Goal: Use online tool/utility

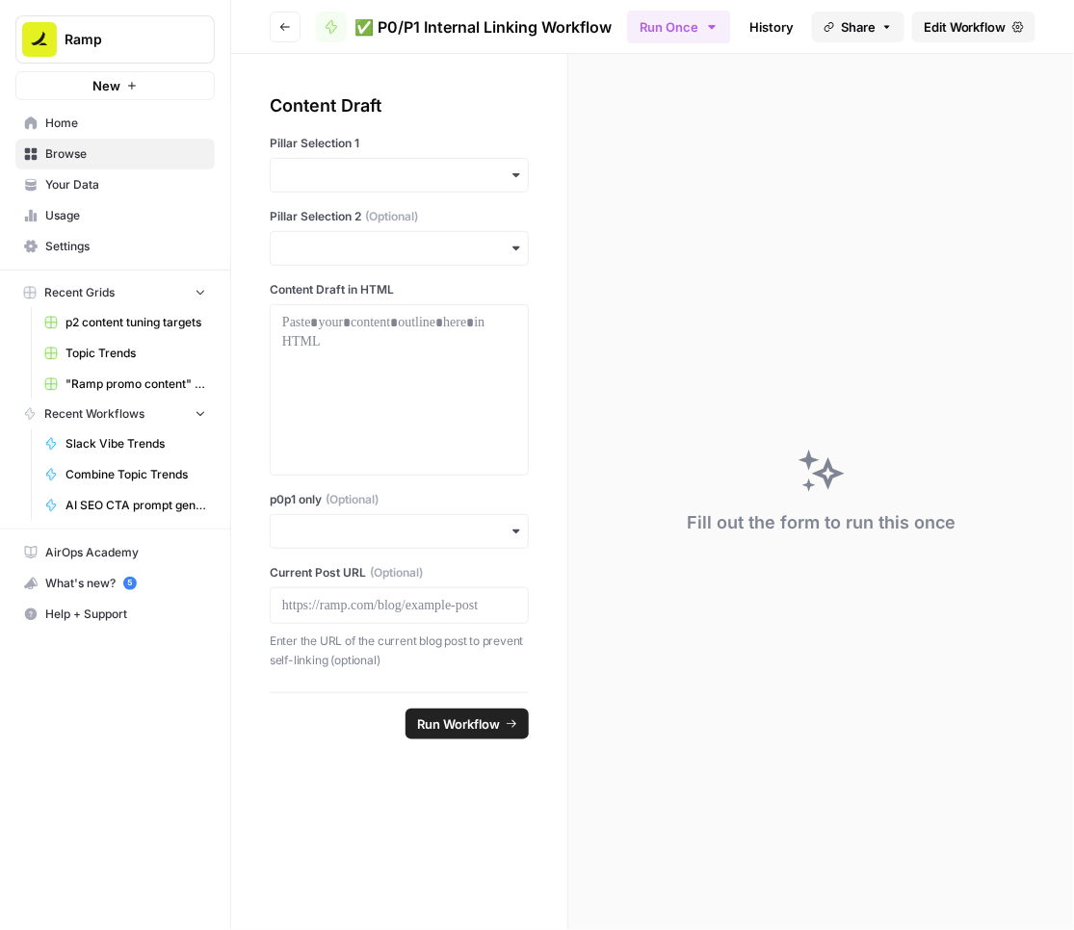
click at [390, 165] on div "button" at bounding box center [399, 175] width 259 height 35
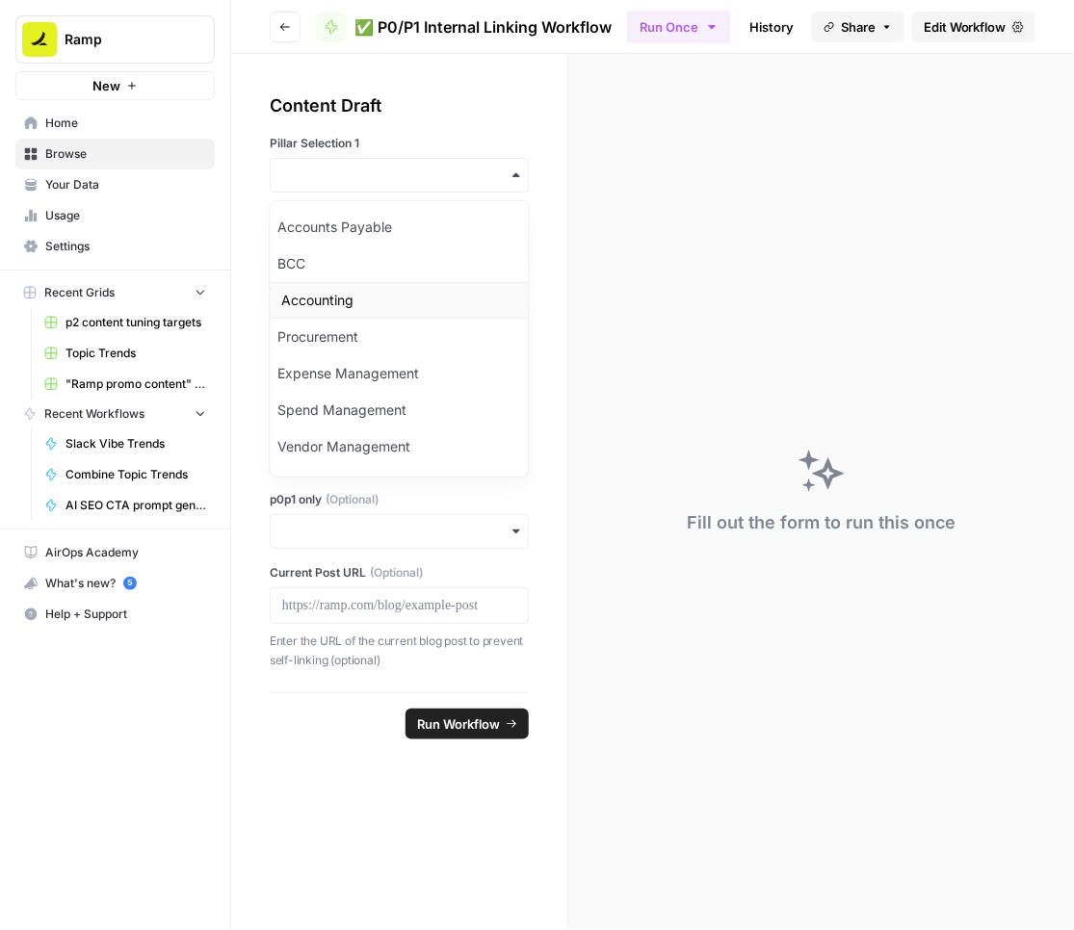
click at [343, 294] on div "Accounting" at bounding box center [400, 300] width 258 height 37
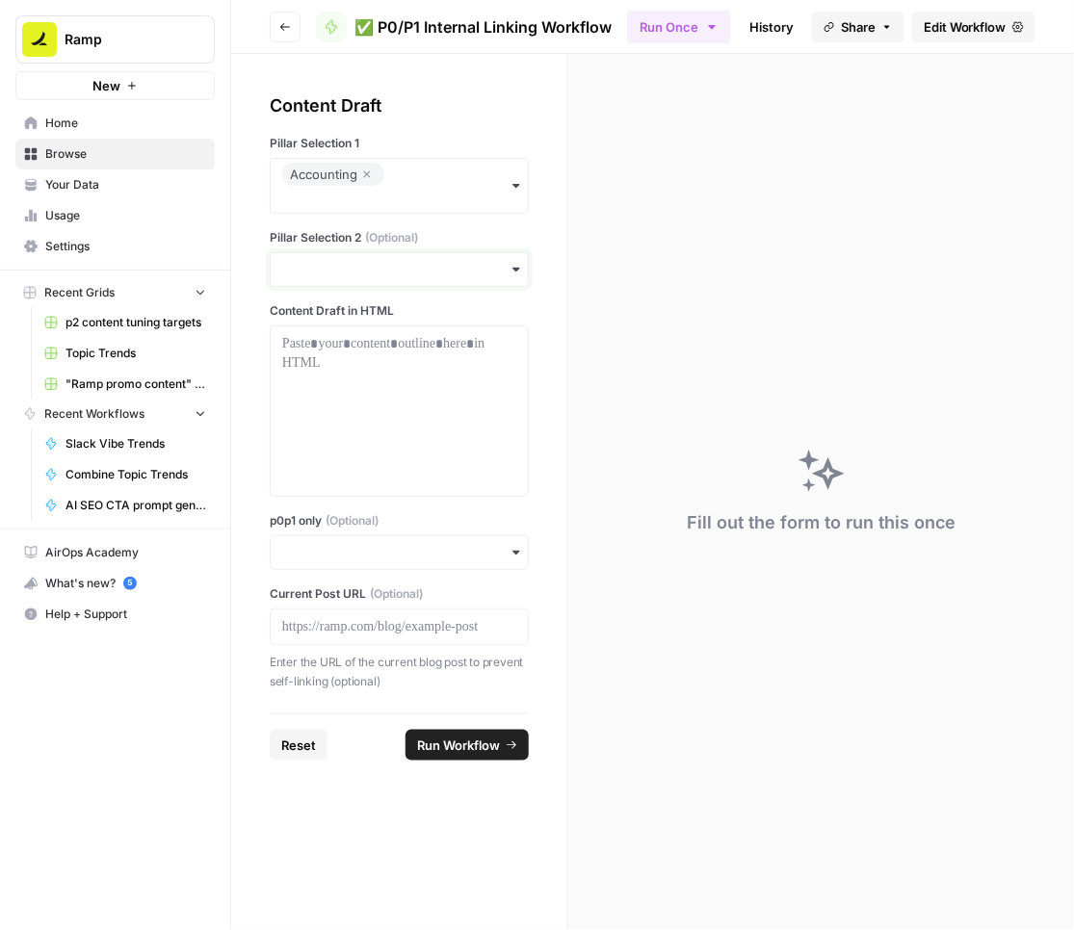
click at [332, 272] on input "Pillar Selection 2 (Optional)" at bounding box center [399, 269] width 234 height 19
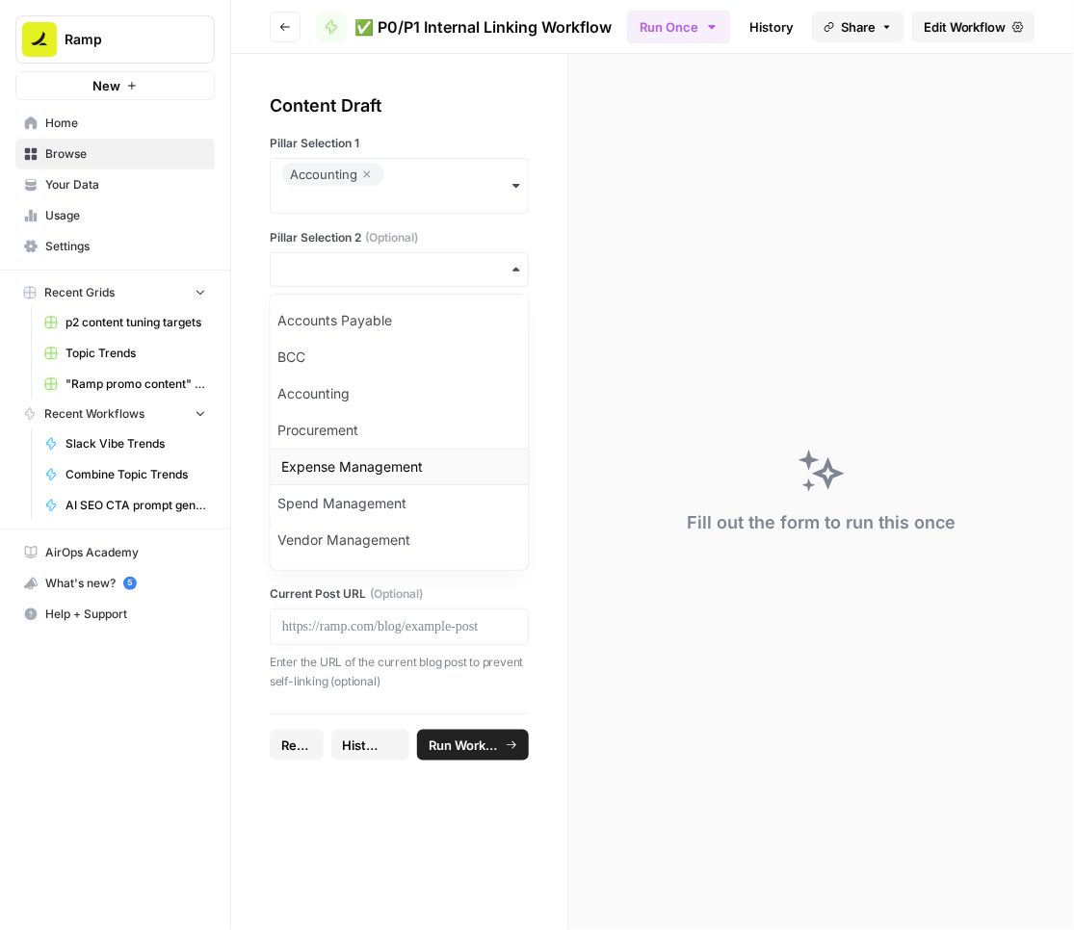
click at [339, 459] on div "Expense Management" at bounding box center [400, 467] width 258 height 37
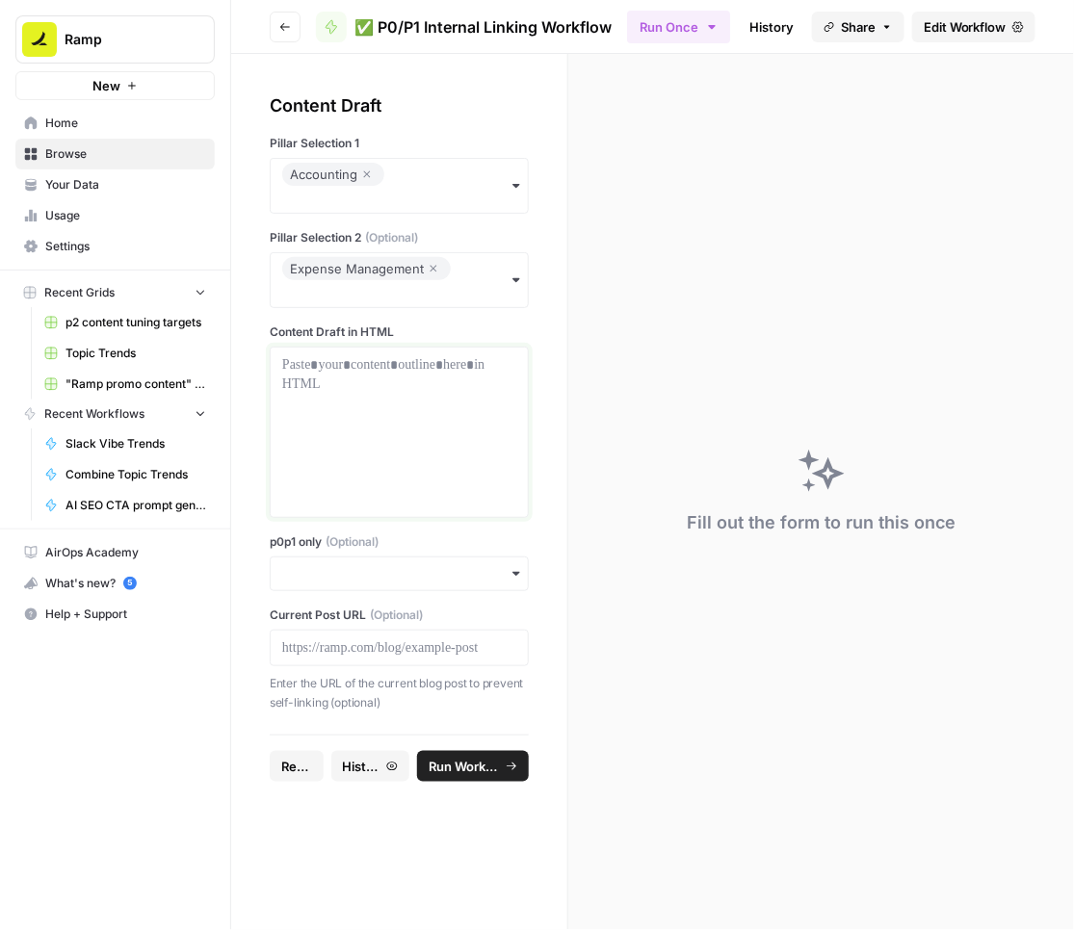
click at [340, 387] on div at bounding box center [399, 432] width 234 height 154
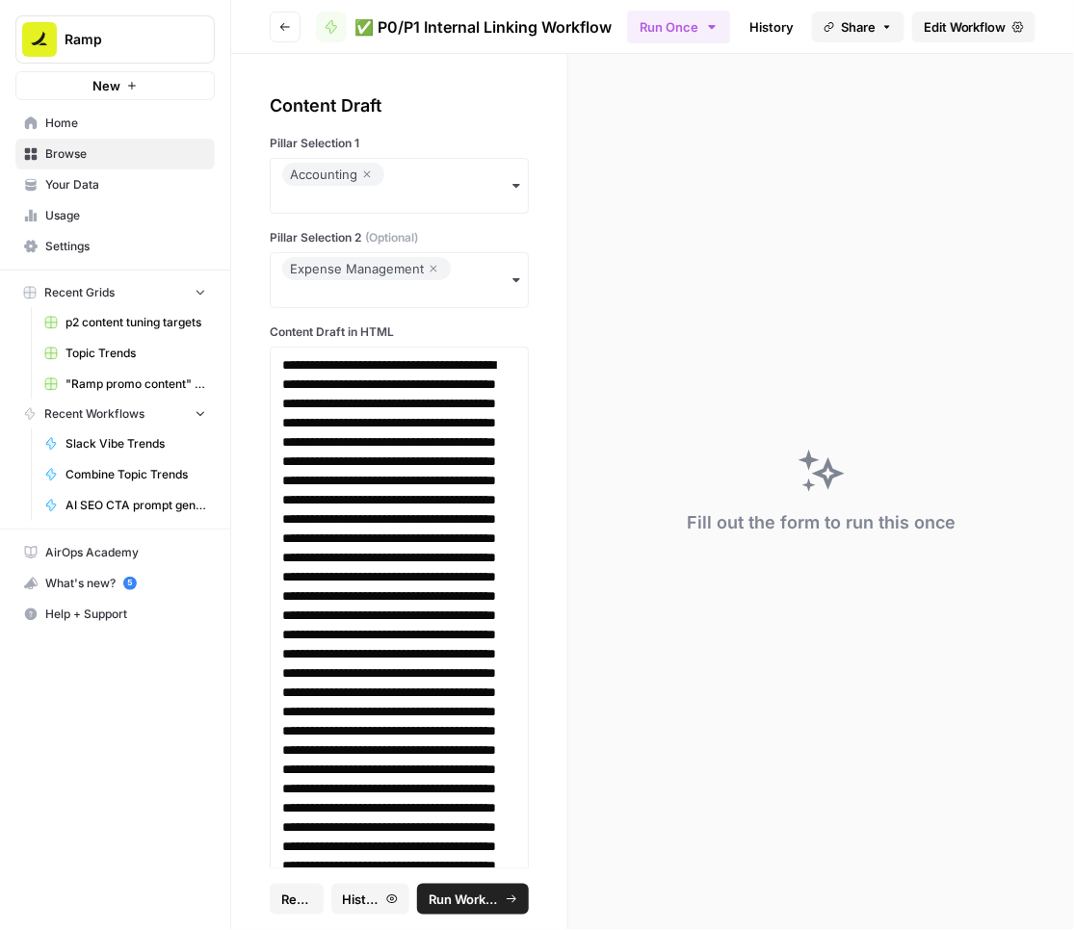
click at [469, 901] on span "Run Workflow" at bounding box center [463, 899] width 71 height 19
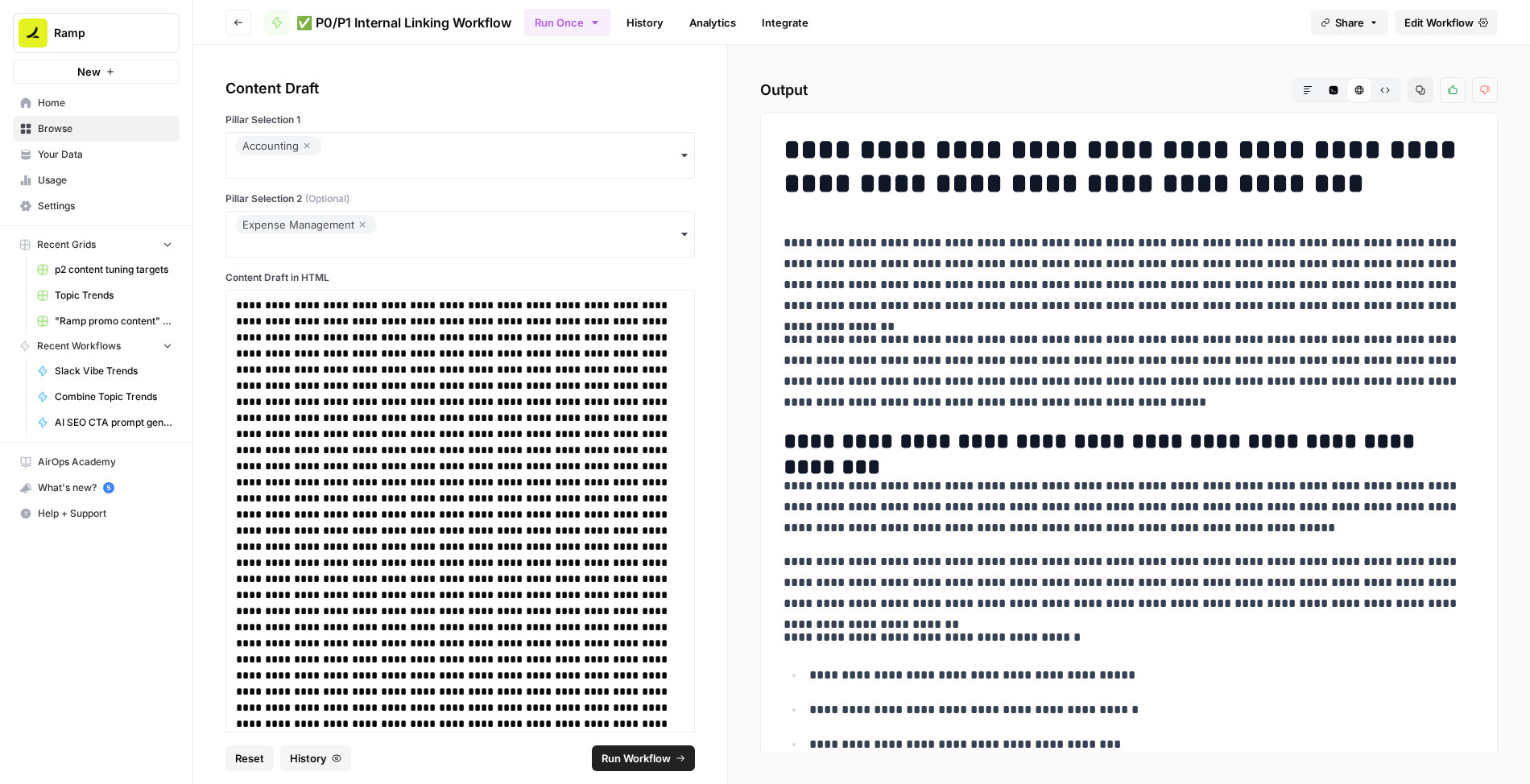
click at [897, 89] on button "Raw Output" at bounding box center [1385, 89] width 26 height 26
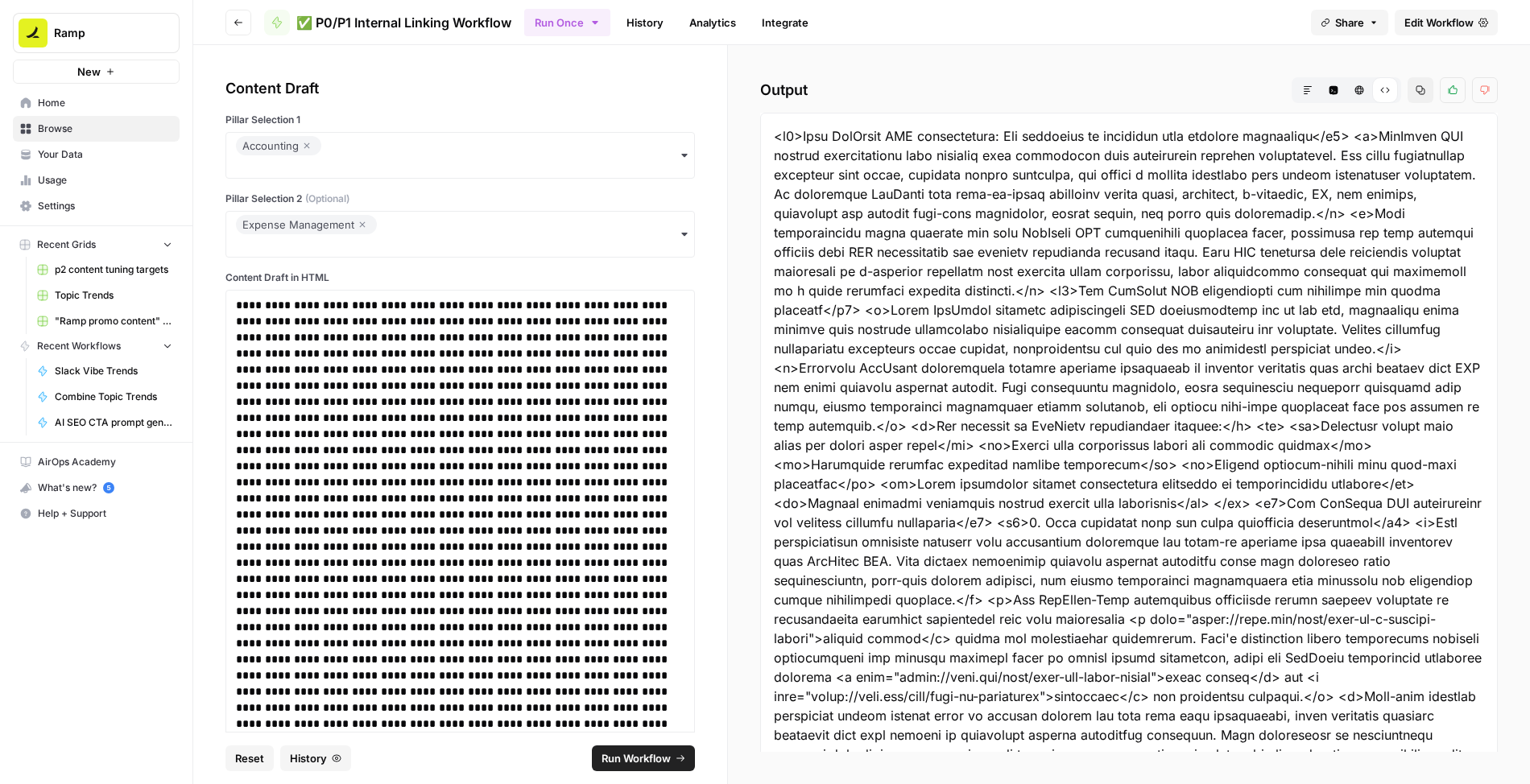
click at [897, 92] on icon "button" at bounding box center [1420, 90] width 10 height 10
click at [310, 149] on icon "button" at bounding box center [307, 145] width 6 height 6
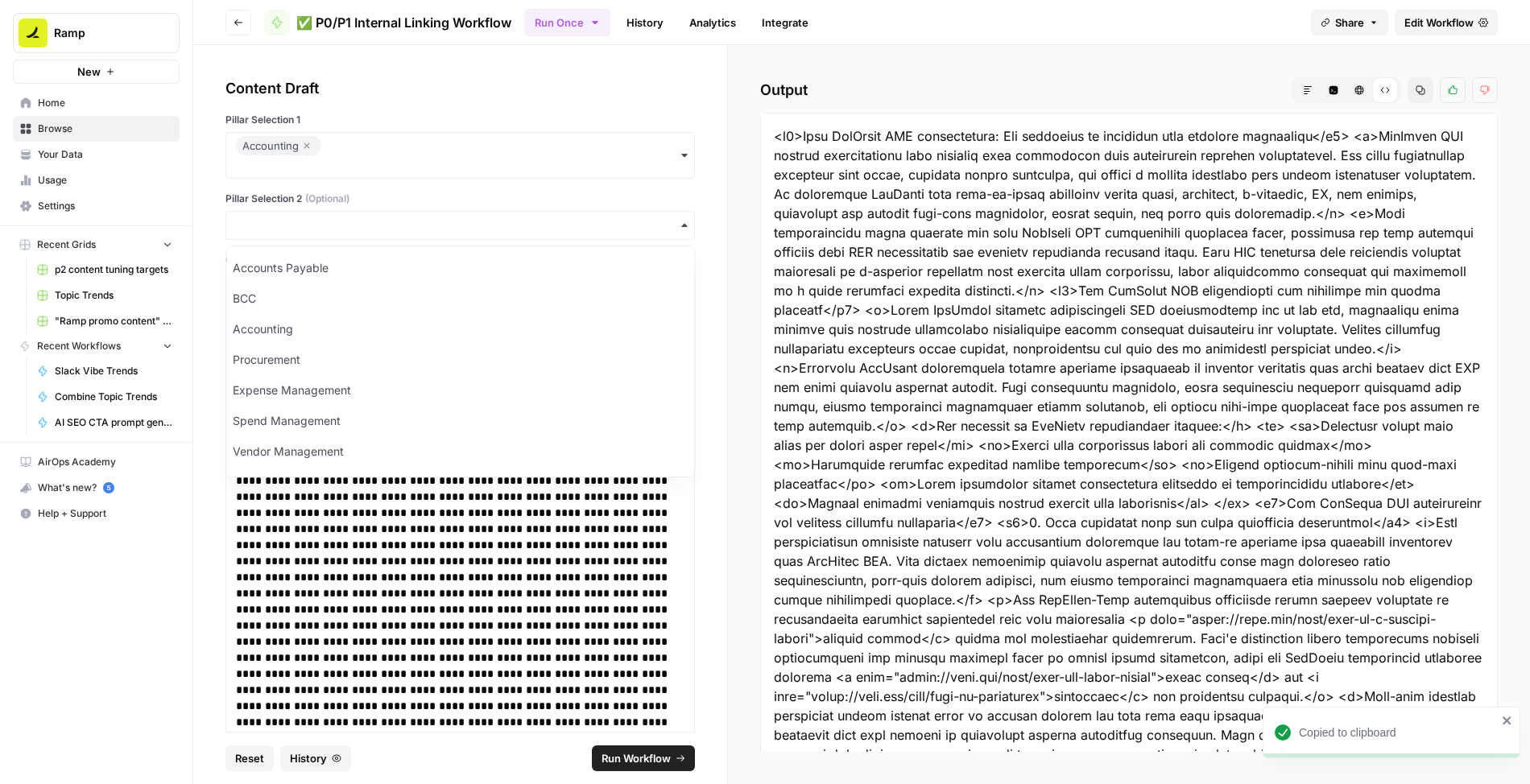
click at [307, 146] on icon "button" at bounding box center [307, 145] width 10 height 19
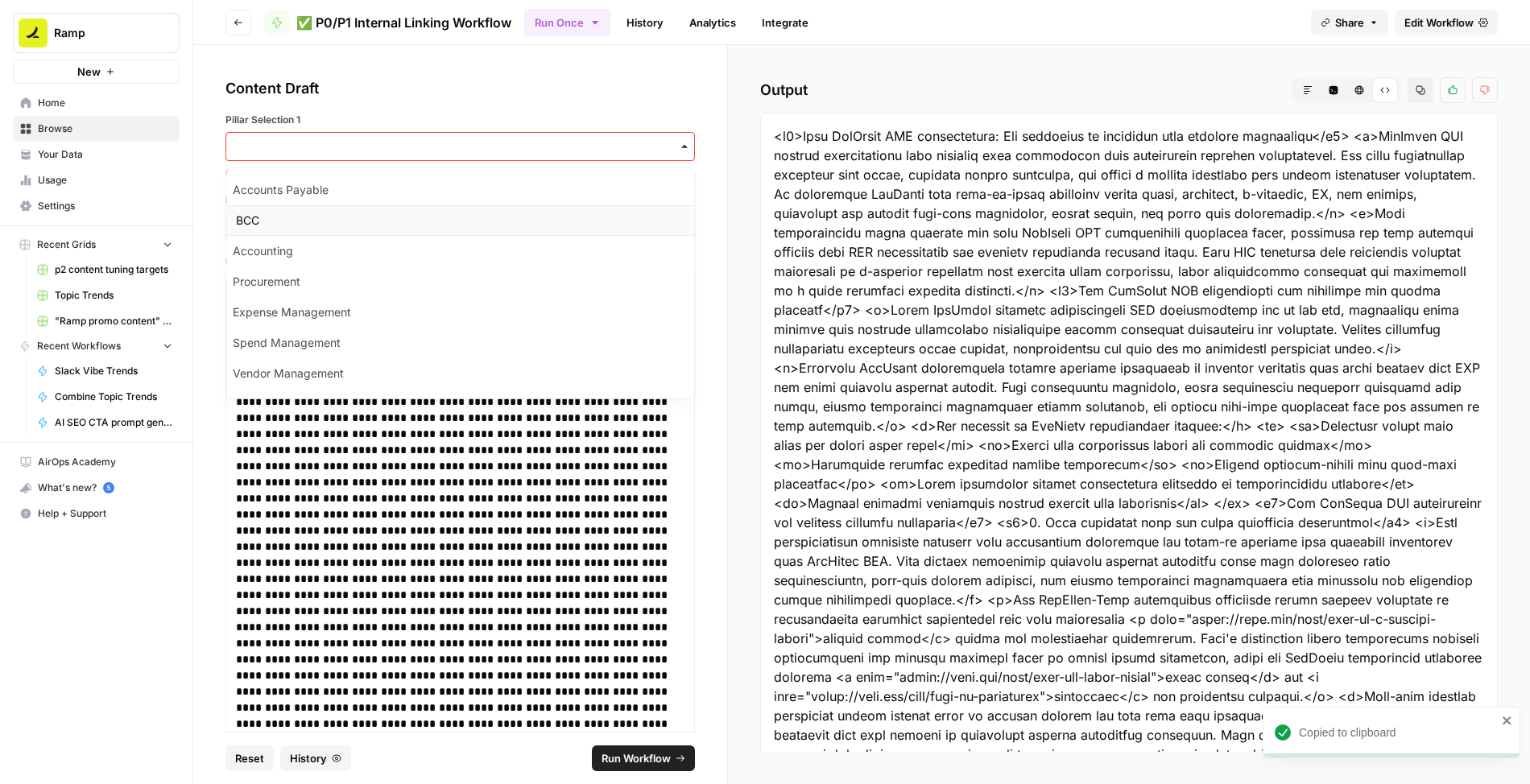
click at [289, 218] on div "BCC" at bounding box center [460, 221] width 467 height 31
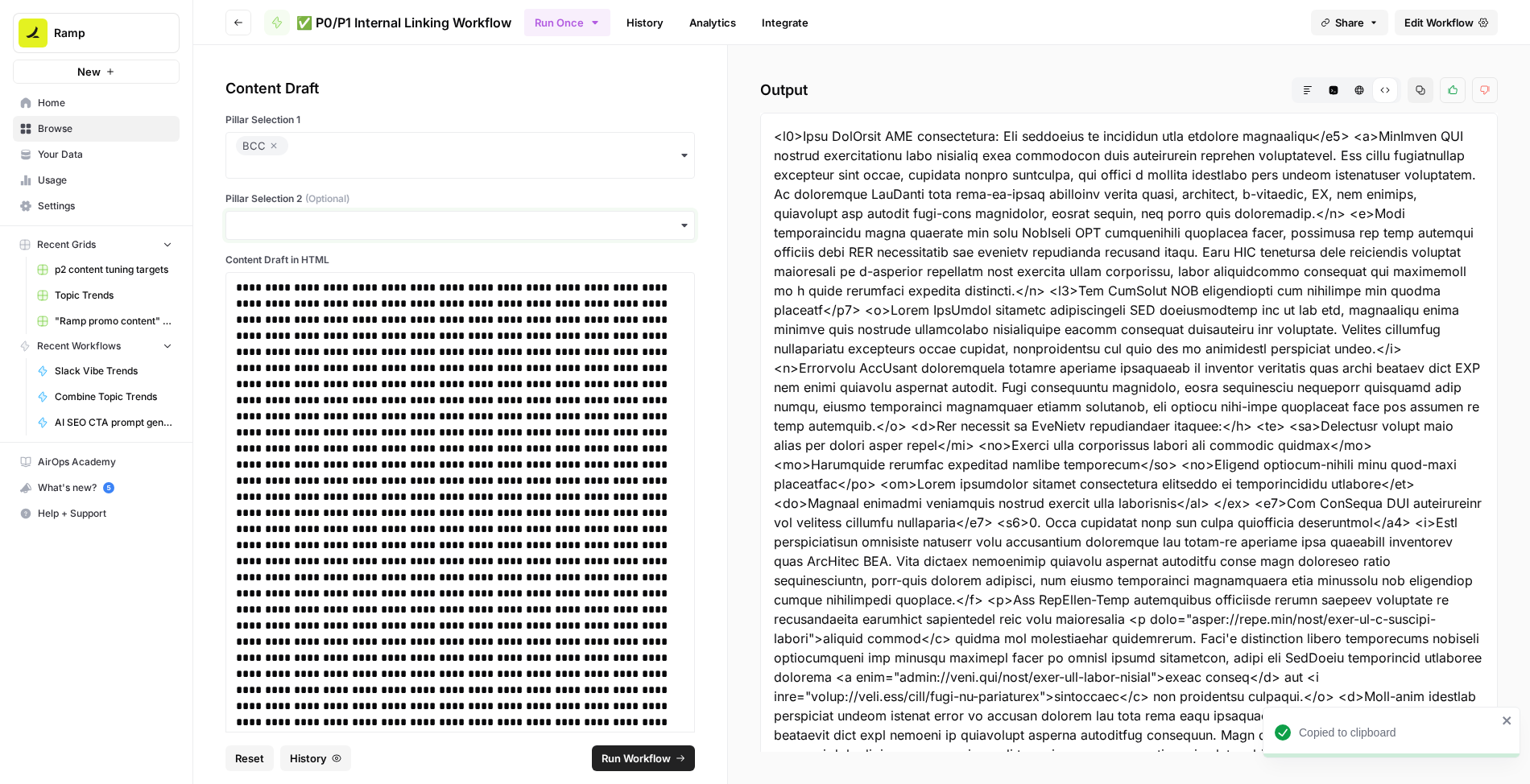
click at [295, 230] on input "Pillar Selection 2 (Optional)" at bounding box center [460, 225] width 448 height 16
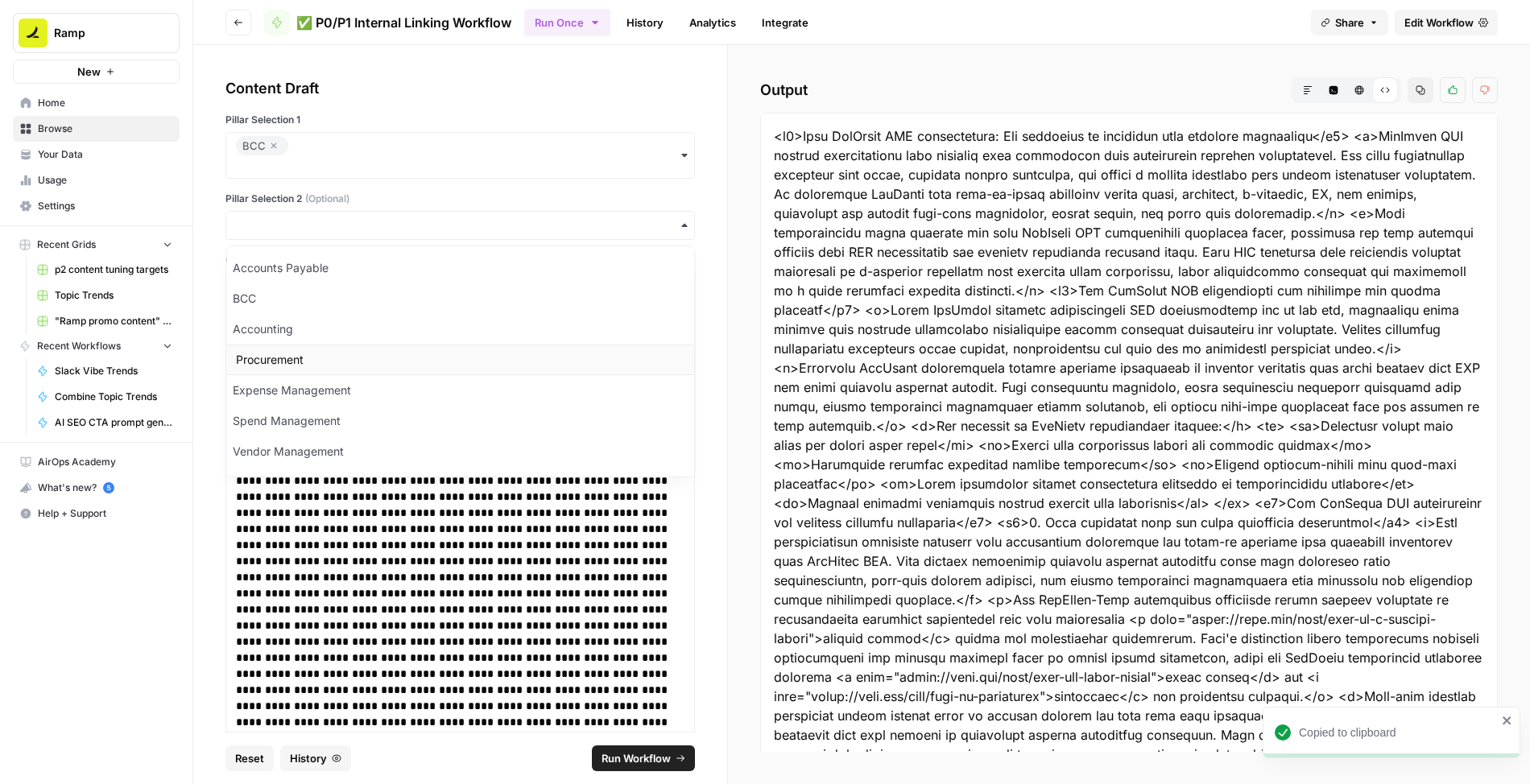
scroll to position [21, 0]
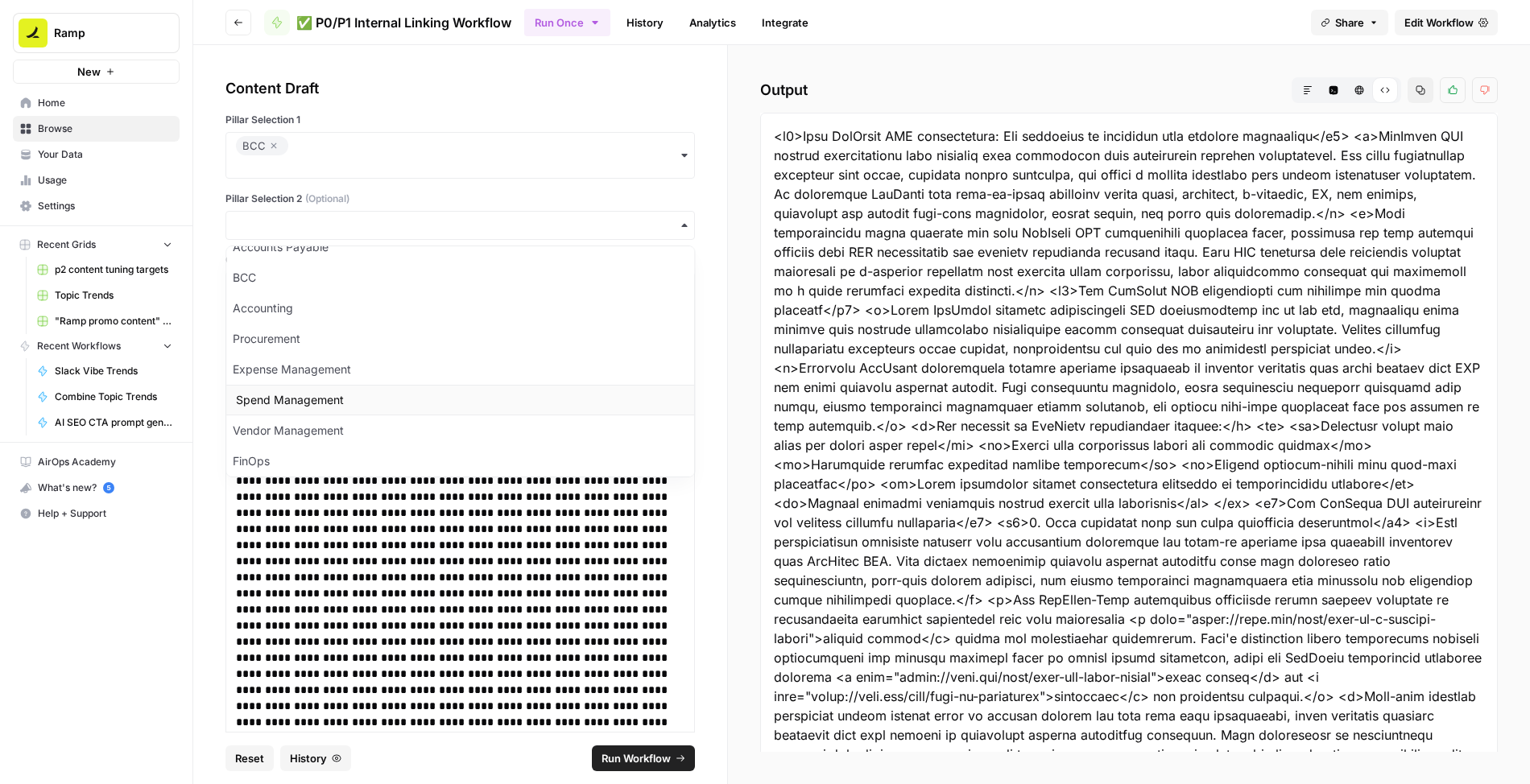
click at [285, 399] on div "Spend Management" at bounding box center [460, 400] width 467 height 31
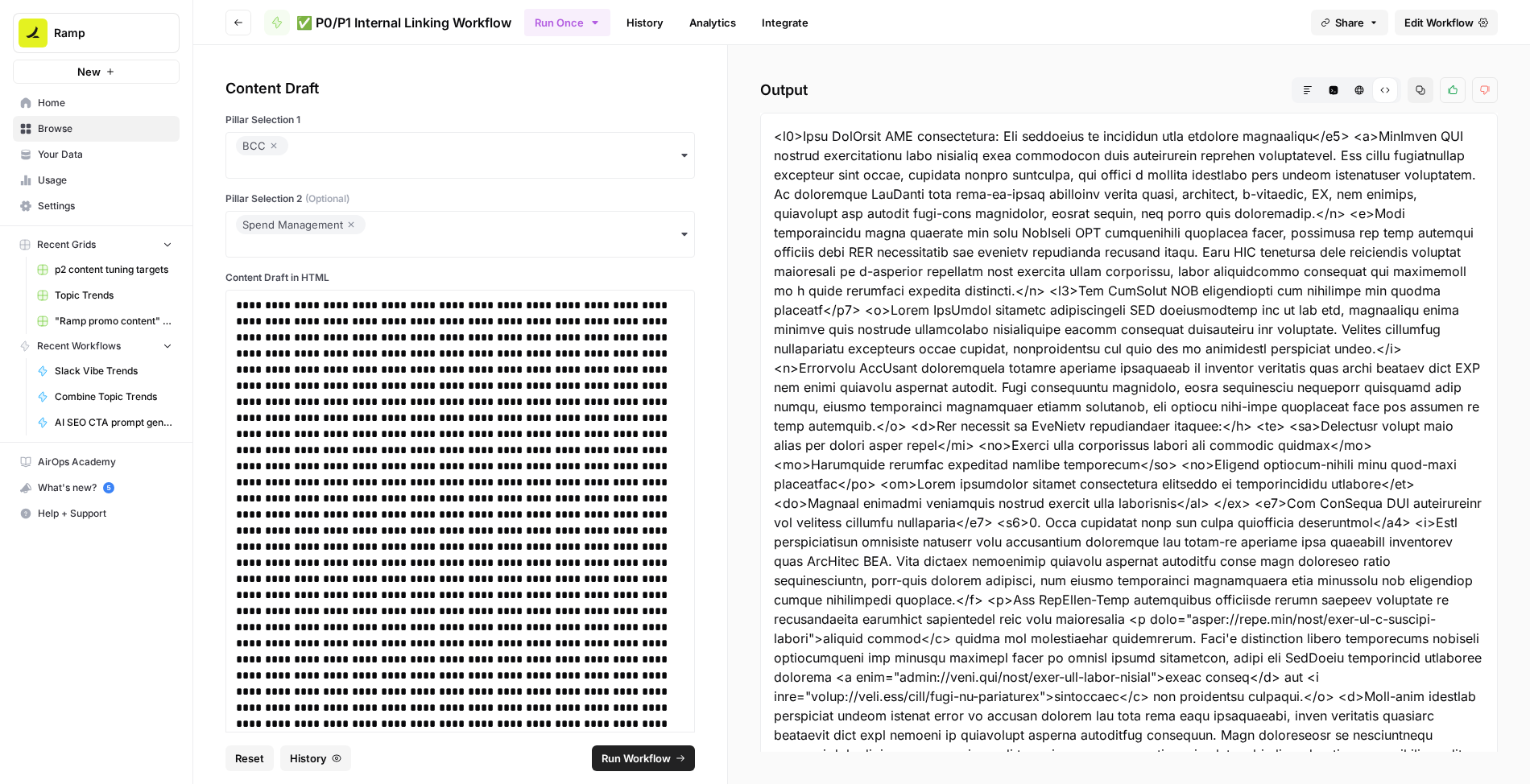
click at [619, 760] on span "Run Workflow" at bounding box center [635, 757] width 69 height 16
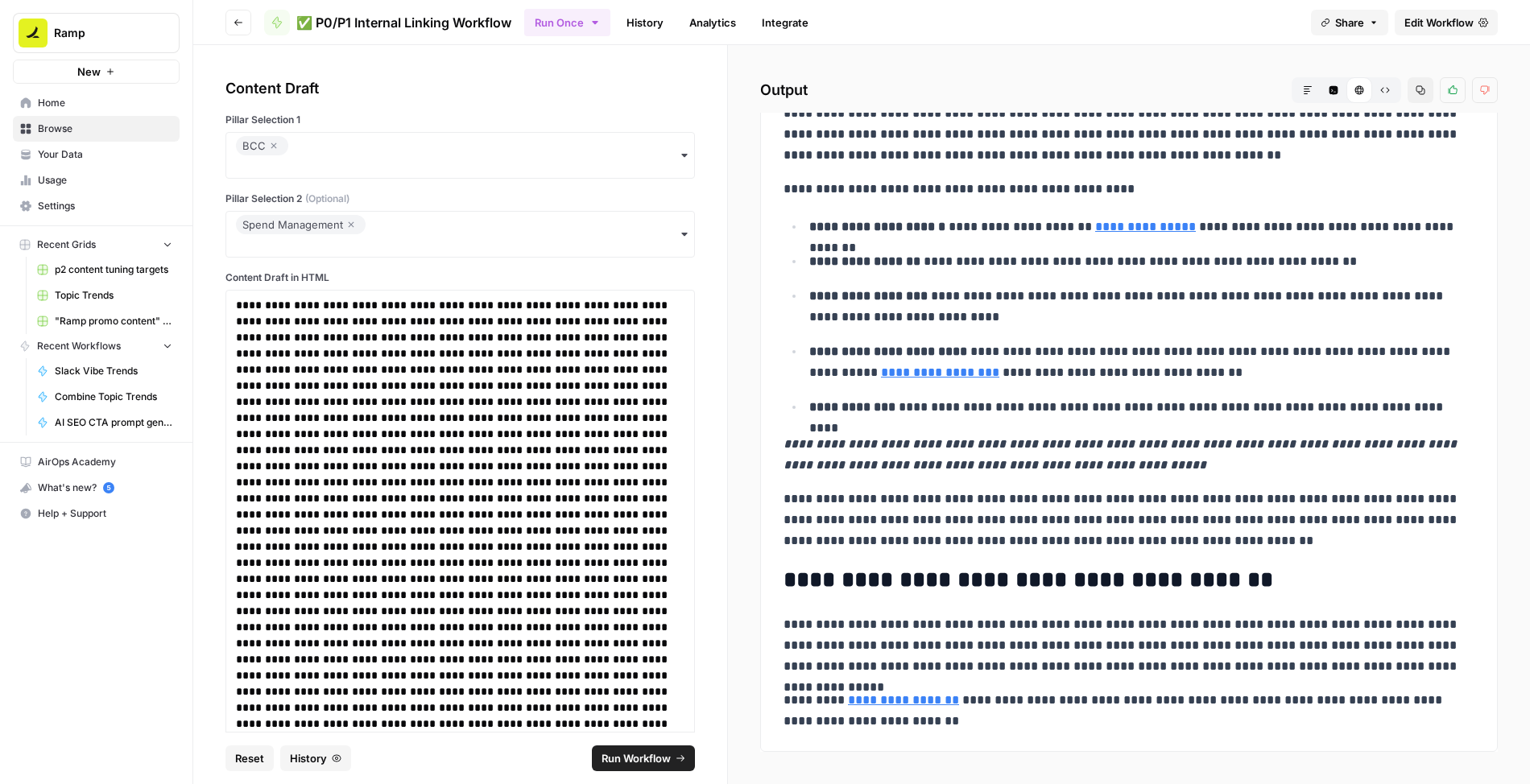
click at [897, 97] on button "Raw Output" at bounding box center [1385, 89] width 26 height 26
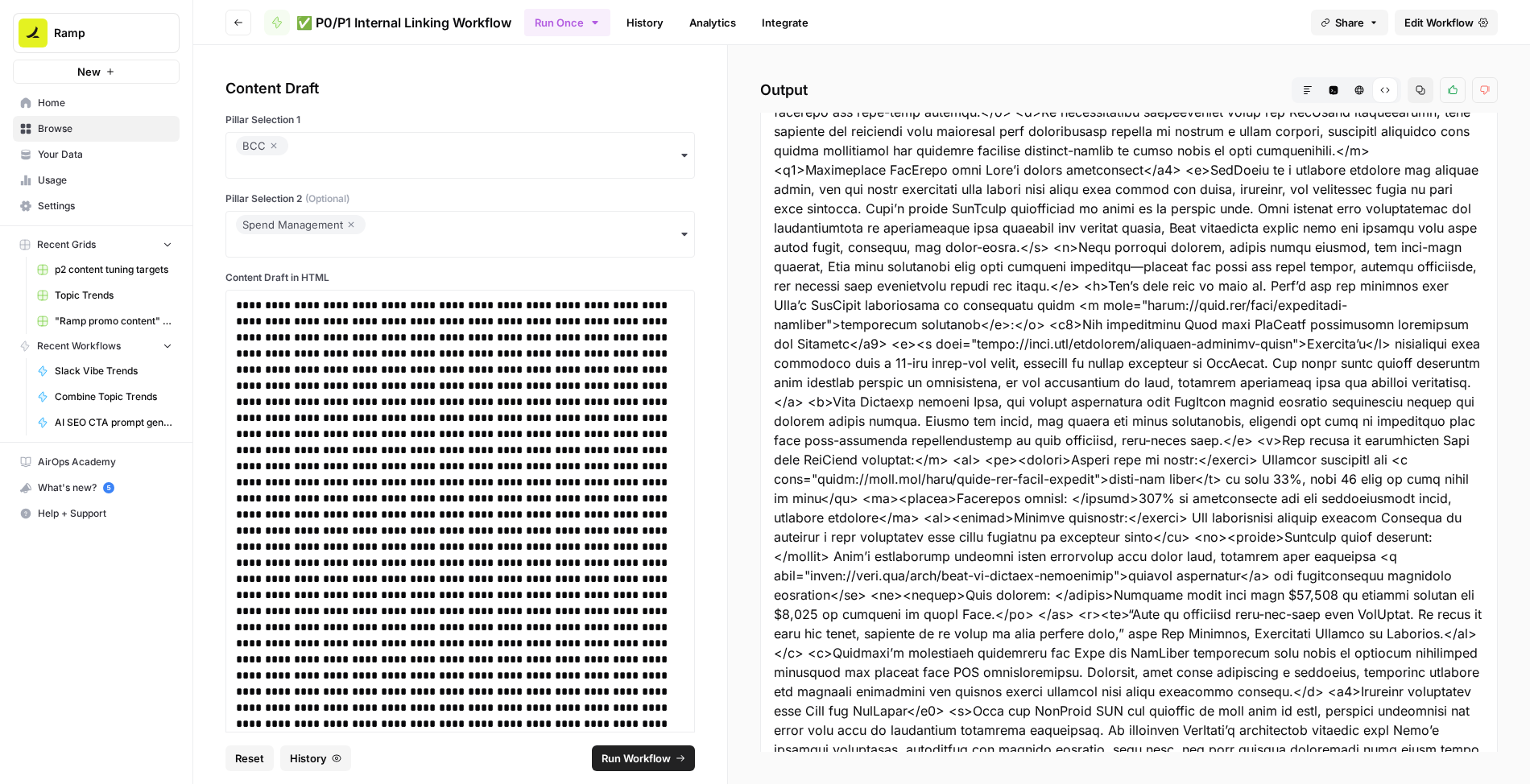
click at [897, 88] on icon "button" at bounding box center [1420, 90] width 10 height 10
click at [349, 221] on icon "button" at bounding box center [351, 224] width 10 height 19
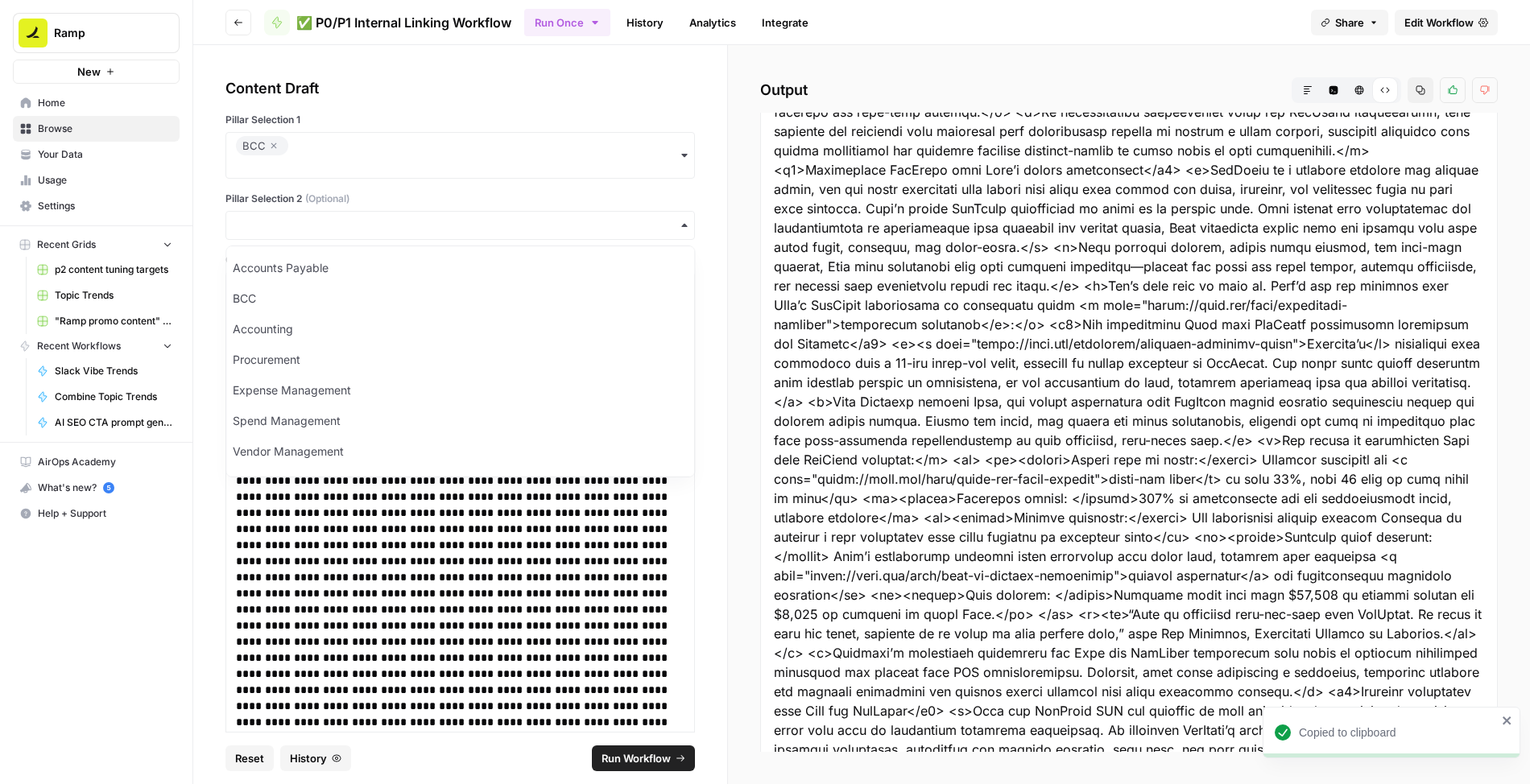
click at [273, 146] on icon "button" at bounding box center [273, 145] width 6 height 6
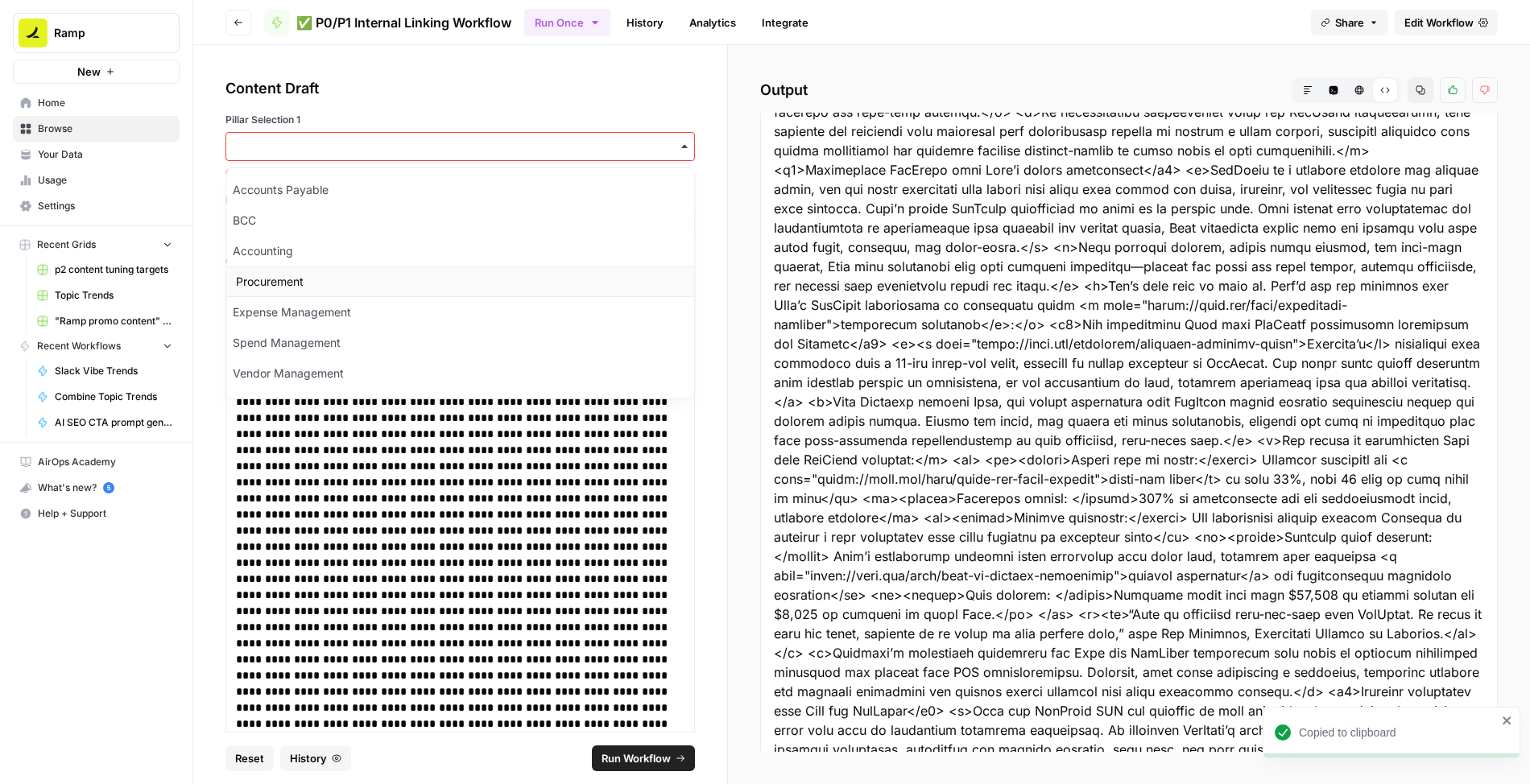
scroll to position [21, 0]
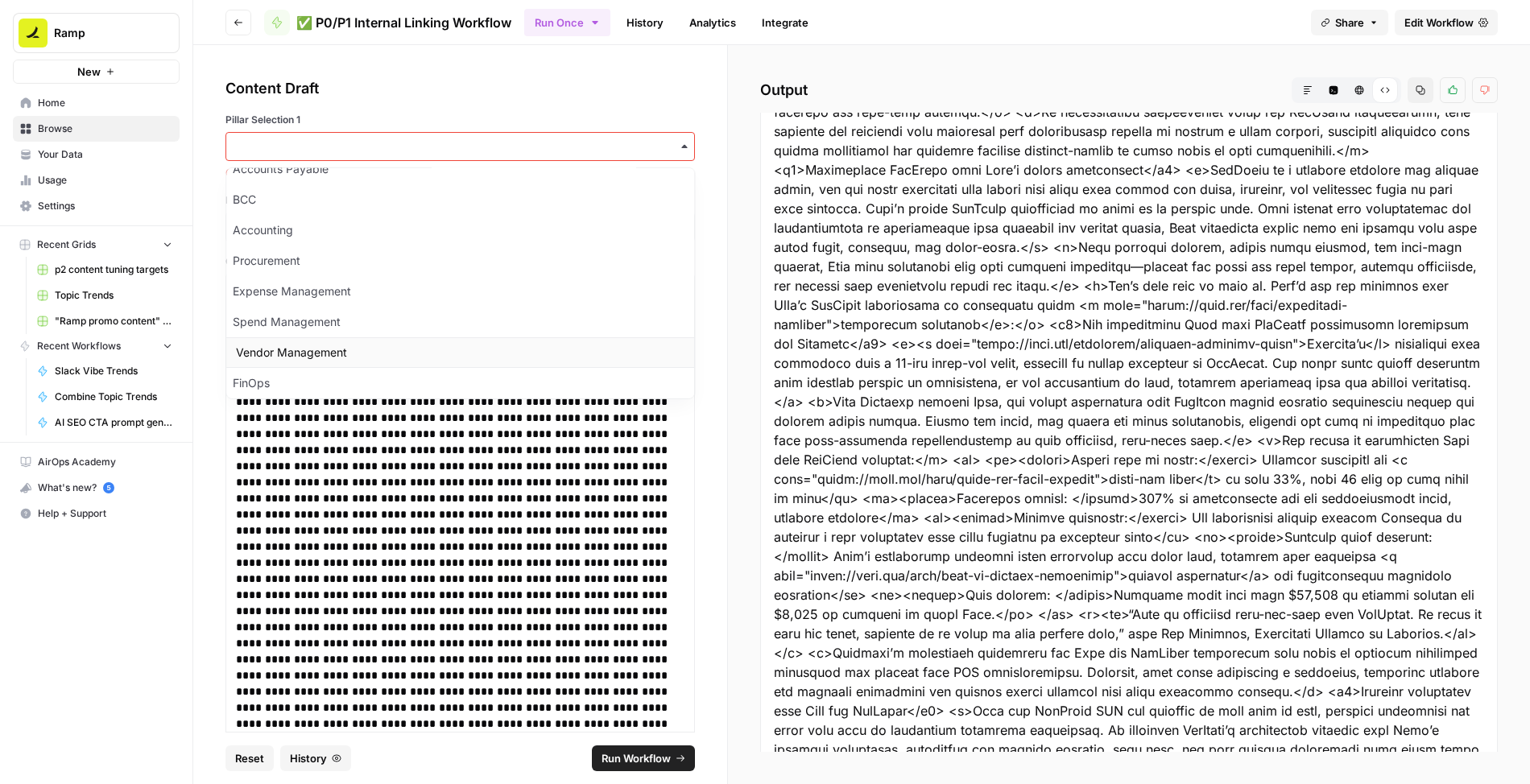
click at [302, 347] on div "Vendor Management" at bounding box center [460, 352] width 467 height 31
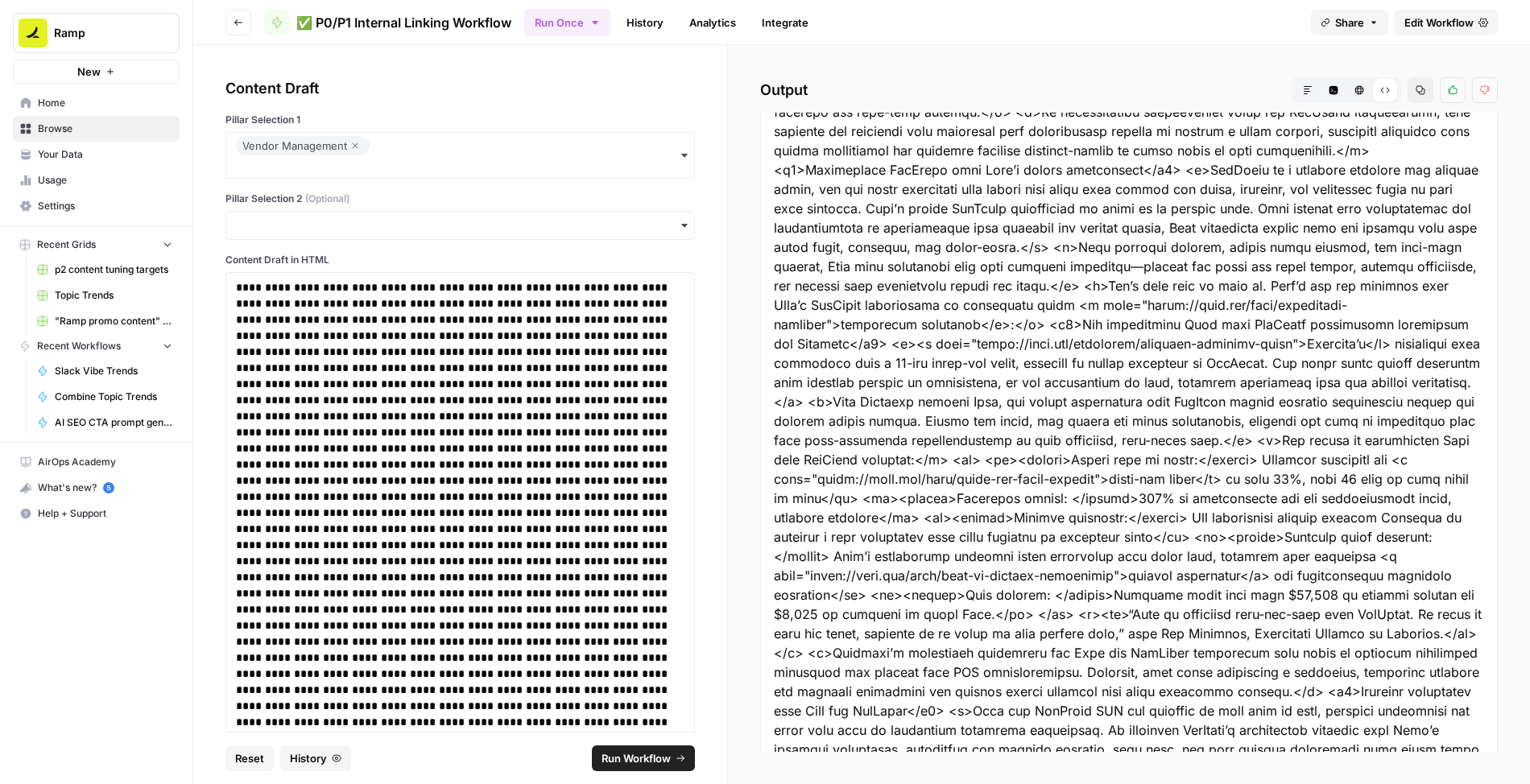
click at [314, 233] on div "button" at bounding box center [460, 225] width 469 height 29
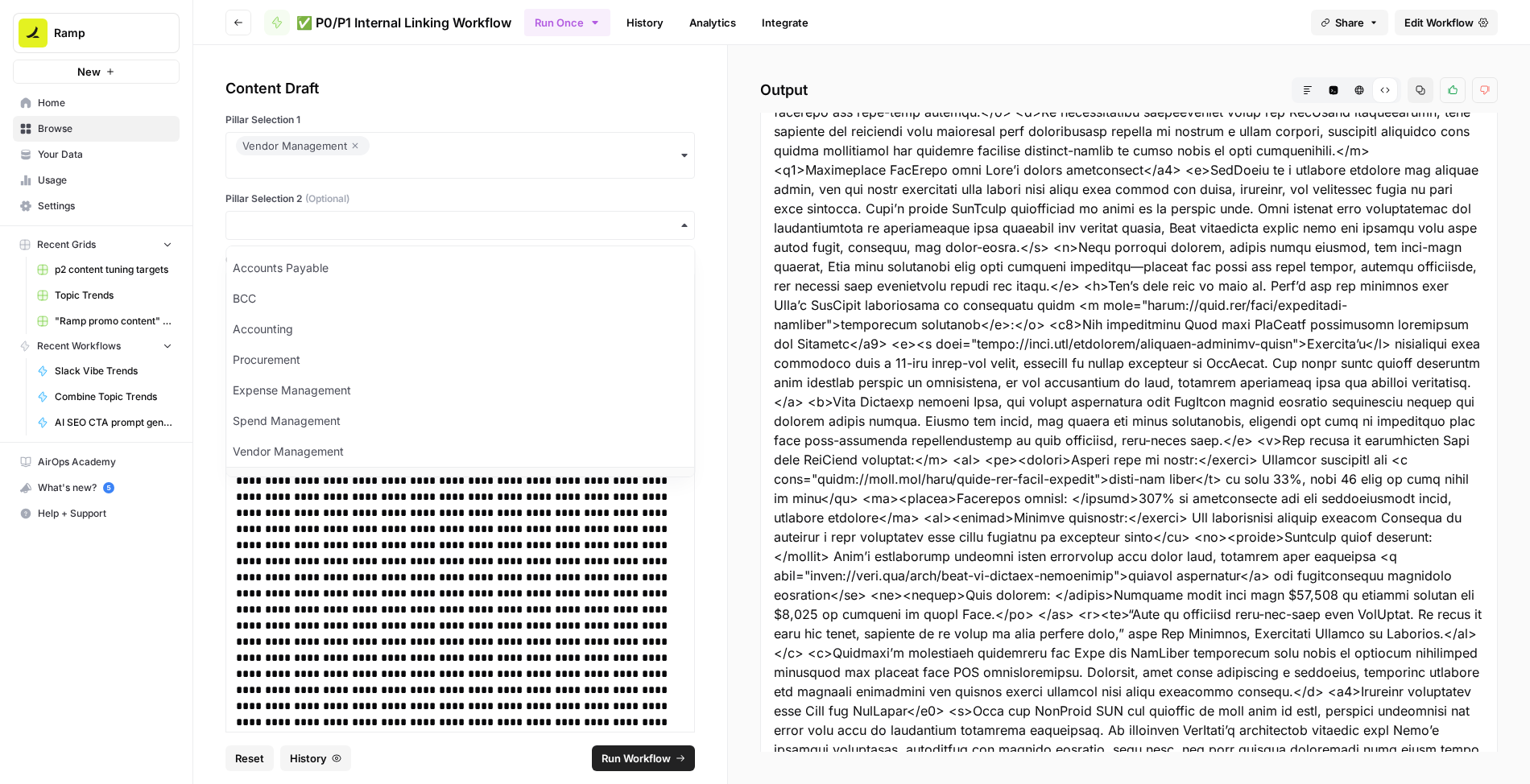
scroll to position [13, 0]
click at [302, 457] on div "FinOps" at bounding box center [460, 468] width 467 height 31
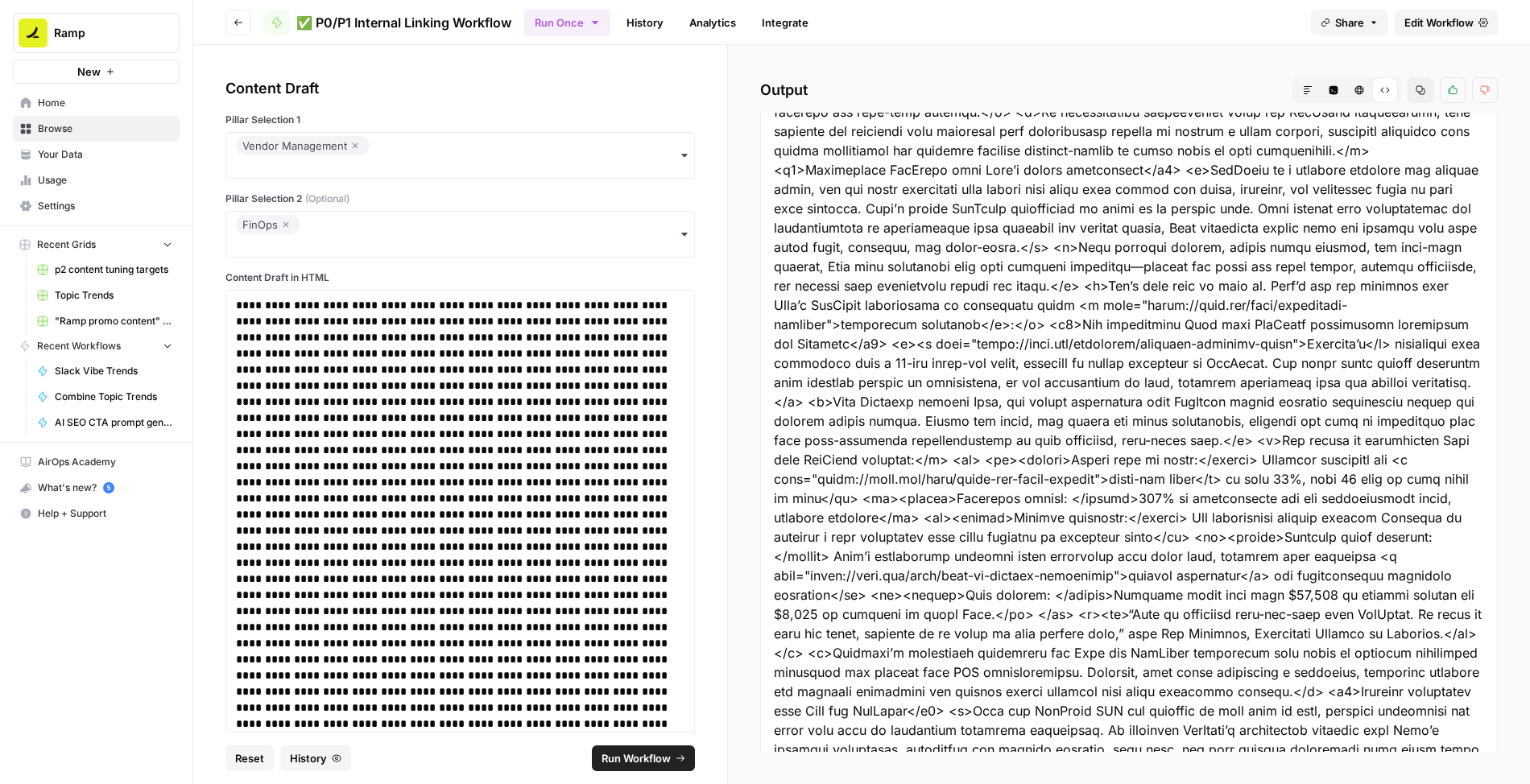
click at [620, 752] on span "Run Workflow" at bounding box center [635, 757] width 69 height 16
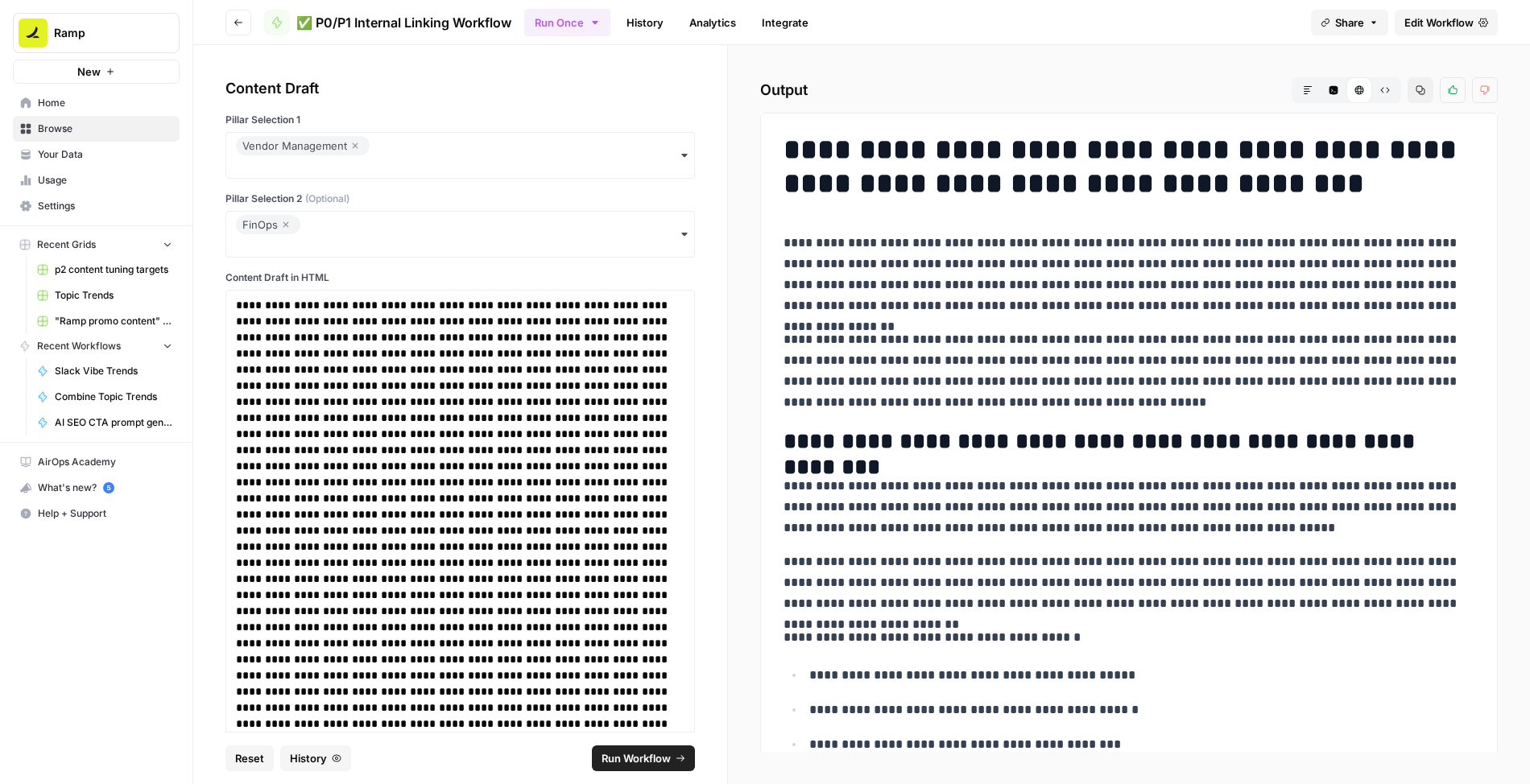
click at [897, 98] on button "Raw Output" at bounding box center [1385, 89] width 26 height 26
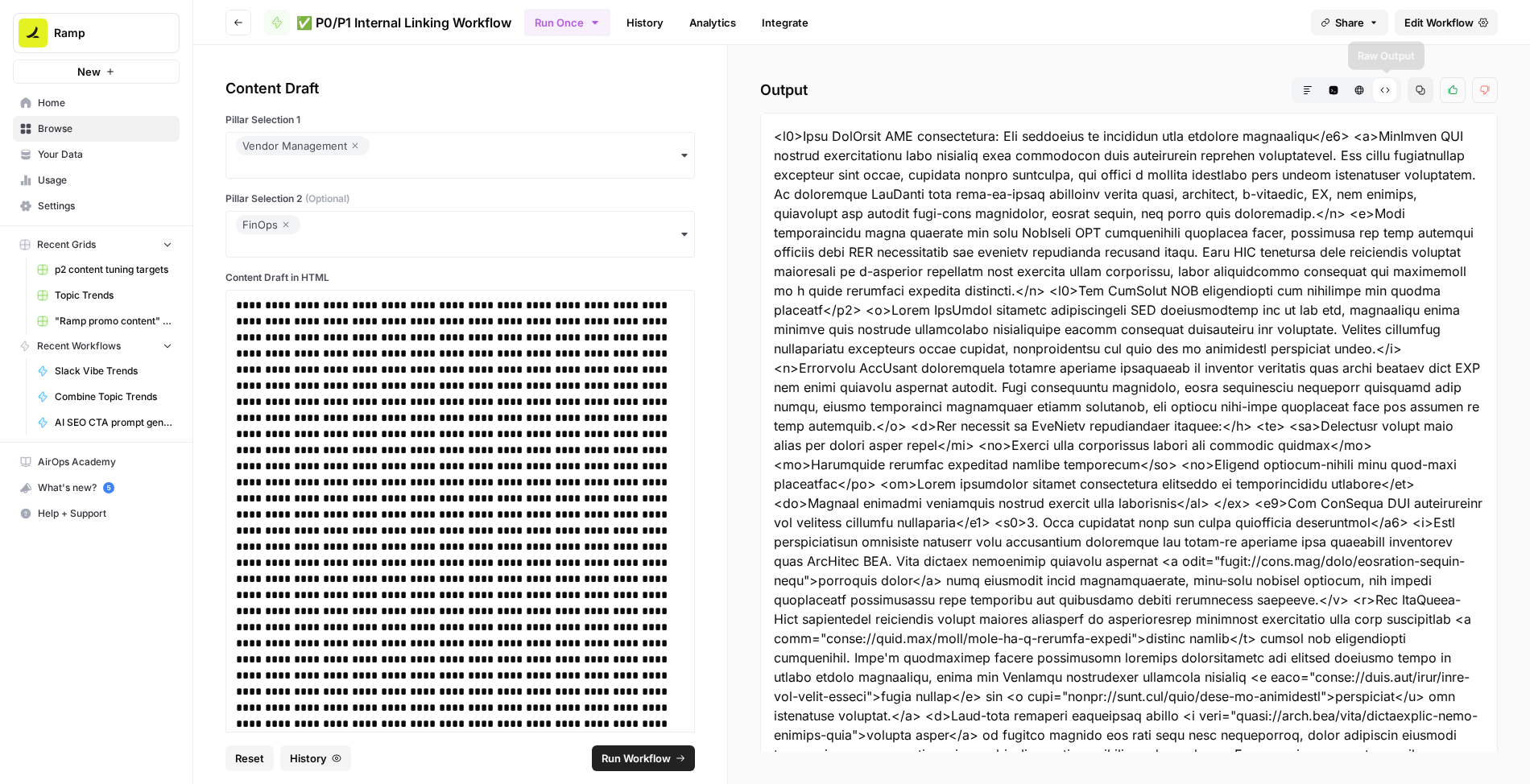
click at [897, 89] on icon "button" at bounding box center [1420, 90] width 9 height 9
